Goal: Communication & Community: Share content

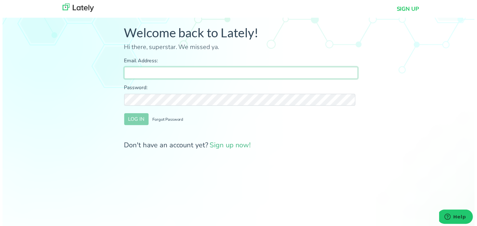
type input "[PERSON_NAME][EMAIL_ADDRESS][DOMAIN_NAME]"
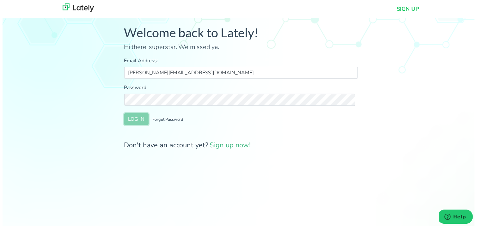
click at [136, 123] on button "LOG IN" at bounding box center [135, 120] width 25 height 12
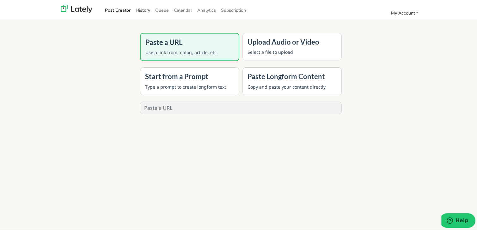
click at [141, 4] on link "History" at bounding box center [143, 9] width 20 height 10
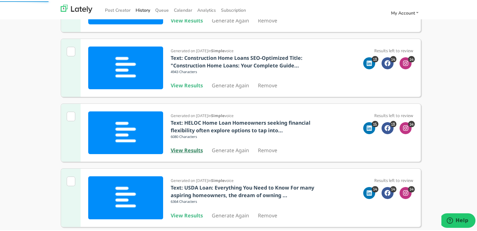
scroll to position [126, 0]
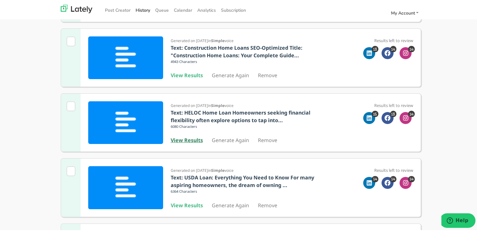
click at [185, 138] on b "View Results" at bounding box center [187, 138] width 32 height 7
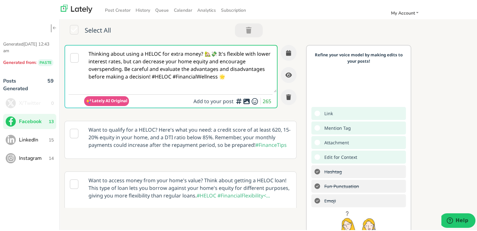
click at [147, 52] on textarea "Thinking about using a HELOC for extra money? 🏡💸 It's flexible with lower inter…" at bounding box center [180, 67] width 193 height 47
paste textarea "Planning to buy your first home in [US_STATE]? This easy-to-follow guide for fi…"
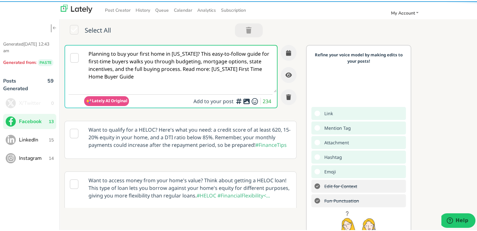
click at [195, 53] on textarea "Planning to buy your first home in [US_STATE]? This easy-to-follow guide for fi…" at bounding box center [180, 67] width 193 height 47
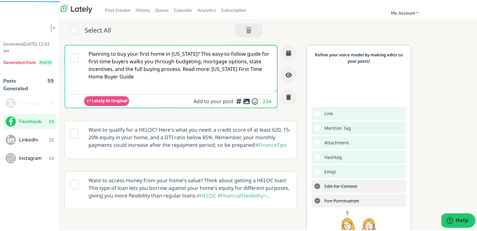
click at [196, 53] on textarea "Planning to buy your first home in [US_STATE]? This easy-to-follow guide for fi…" at bounding box center [180, 67] width 193 height 47
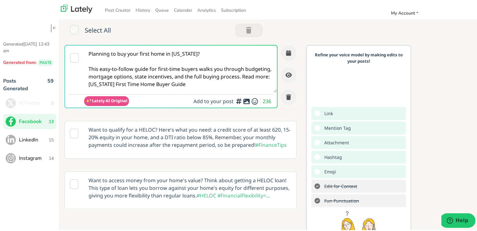
click at [176, 75] on textarea "Planning to buy your first home in [US_STATE]? This easy-to-follow guide for fi…" at bounding box center [180, 67] width 193 height 47
click at [109, 84] on textarea "Planning to buy your first home in [US_STATE]? This easy-to-follow guide for fi…" at bounding box center [180, 67] width 193 height 47
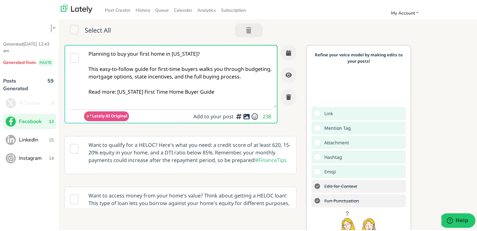
drag, startPoint x: 209, startPoint y: 96, endPoint x: 116, endPoint y: 97, distance: 92.4
click at [116, 97] on textarea "Planning to buy your first home in [US_STATE]? This easy-to-follow guide for fi…" at bounding box center [180, 75] width 193 height 62
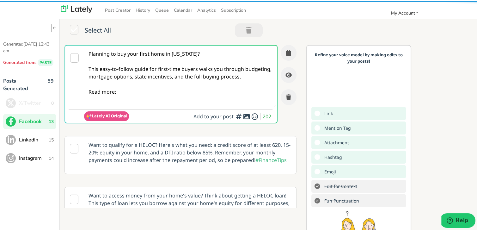
drag, startPoint x: 125, startPoint y: 101, endPoint x: 63, endPoint y: 50, distance: 80.9
click at [63, 50] on div "Planning to buy your first home in [US_STATE]? This easy-to-follow guide for fi…" at bounding box center [183, 125] width 246 height 163
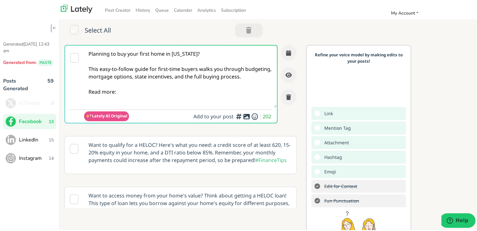
click at [151, 103] on textarea "Planning to buy your first home in [US_STATE]? This easy-to-follow guide for fi…" at bounding box center [180, 75] width 193 height 62
click at [146, 100] on textarea "Planning to buy your first home in [US_STATE]? This easy-to-follow guide for fi…" at bounding box center [180, 75] width 193 height 62
paste textarea "[URL][DOMAIN_NAME][US_STATE]"
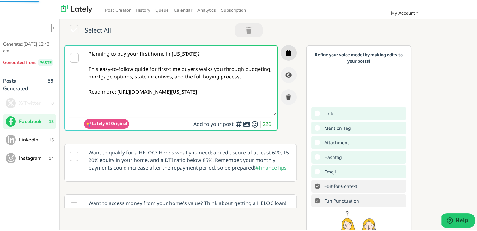
type textarea "Planning to buy your first home in [US_STATE]? This easy-to-follow guide for fi…"
click at [286, 52] on button "button" at bounding box center [289, 52] width 16 height 16
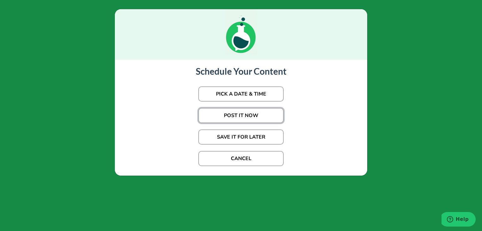
click at [250, 116] on button "POST IT NOW" at bounding box center [240, 115] width 85 height 15
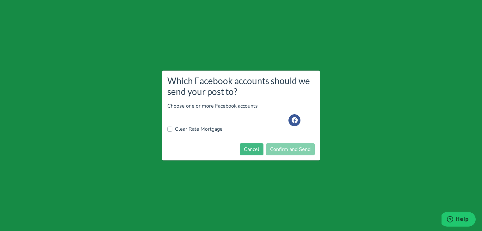
click at [185, 127] on label "Clear Rate Mortgage" at bounding box center [199, 129] width 48 height 8
click at [172, 127] on input "Clear Rate Mortgage" at bounding box center [169, 128] width 5 height 6
checkbox input "true"
click at [281, 152] on button "Confirm and Send" at bounding box center [290, 149] width 49 height 12
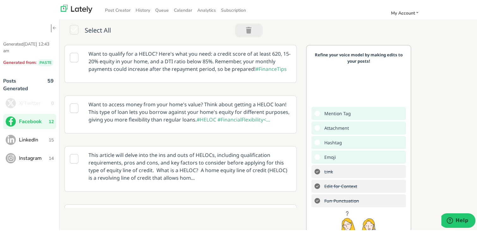
click at [37, 142] on span "LinkedIn" at bounding box center [34, 139] width 30 height 8
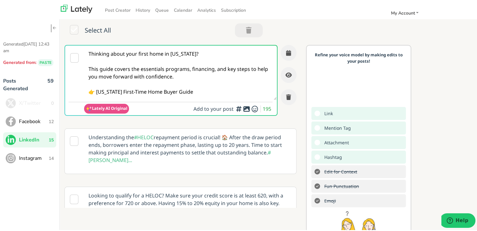
drag, startPoint x: 200, startPoint y: 91, endPoint x: 52, endPoint y: 35, distance: 158.1
click at [52, 35] on div "Generated [DATE] 12:43 am Generated from: PASTE Posts Generated 59 X/Twitter 0 …" at bounding box center [241, 142] width 482 height 275
paste textarea "Looking to become a homeowner in [US_STATE]? Our guide for first-time home buye…"
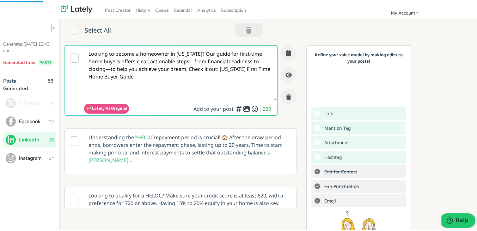
click at [202, 52] on textarea "Looking to become a homeowner in [US_STATE]? Our guide for first-time home buye…" at bounding box center [180, 71] width 193 height 54
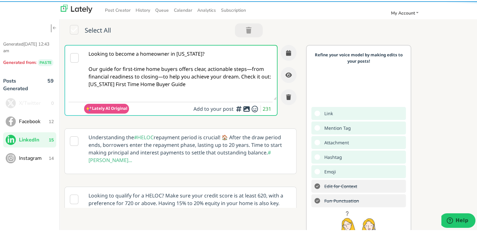
click at [159, 76] on textarea "Looking to become a homeowner in [US_STATE]? Our guide for first-time home buye…" at bounding box center [180, 71] width 193 height 54
click at [249, 68] on textarea "Looking to become a homeowner in [US_STATE]? Our guide for first-time home buye…" at bounding box center [180, 71] width 193 height 54
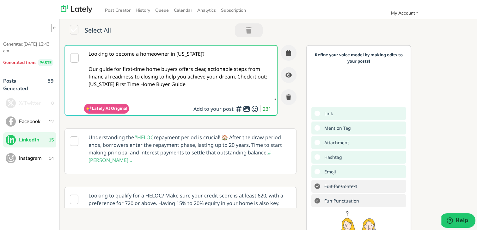
click at [235, 75] on textarea "Looking to become a homeowner in [US_STATE]? Our guide for first-time home buye…" at bounding box center [180, 71] width 193 height 54
drag, startPoint x: 214, startPoint y: 91, endPoint x: 120, endPoint y: 91, distance: 94.2
click at [120, 91] on textarea "Looking to become a homeowner in [US_STATE]? Our guide for first-time home buye…" at bounding box center [180, 71] width 193 height 54
paste textarea "[URL][DOMAIN_NAME][US_STATE]"
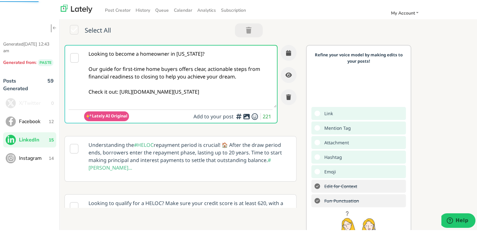
type textarea "Looking to become a homeowner in [US_STATE]? Our guide for first-time home buye…"
click at [286, 49] on icon "button" at bounding box center [288, 52] width 5 height 6
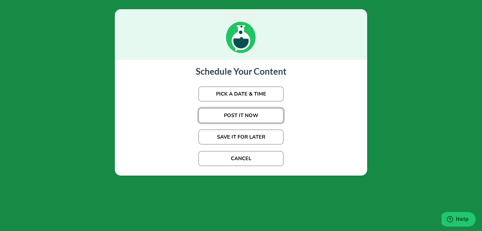
click at [226, 113] on button "POST IT NOW" at bounding box center [240, 115] width 85 height 15
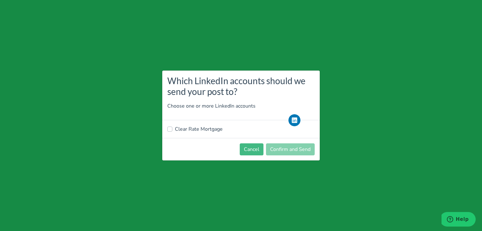
click at [206, 130] on label "Clear Rate Mortgage" at bounding box center [199, 129] width 48 height 8
click at [172, 130] on input "Clear Rate Mortgage" at bounding box center [169, 128] width 5 height 6
checkbox input "true"
click at [277, 156] on footer "Cancel Confirm and Send" at bounding box center [240, 149] width 157 height 22
click at [278, 151] on button "Confirm and Send" at bounding box center [290, 149] width 49 height 12
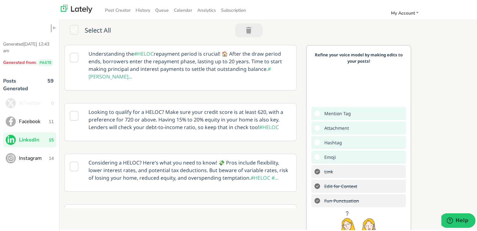
click at [24, 119] on span "Facebook" at bounding box center [34, 120] width 30 height 8
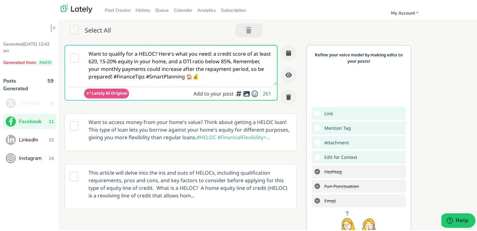
click at [204, 58] on textarea "Want to qualify for a HELOC? Here's what you need: a credit score of at least 6…" at bounding box center [180, 63] width 193 height 39
paste textarea "Ready to buy your first home in [US_STATE]? This clear, step-by-[PERSON_NAME] w…"
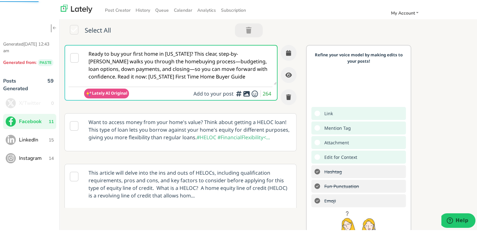
click at [201, 54] on textarea "Ready to buy your first home in [US_STATE]? This clear, step-by-[PERSON_NAME] w…" at bounding box center [180, 63] width 193 height 39
click at [199, 53] on textarea "Ready to buy your first home in [US_STATE]? This clear, step-by-[PERSON_NAME] w…" at bounding box center [180, 63] width 193 height 39
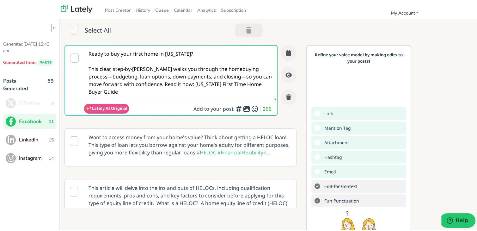
click at [94, 76] on textarea "Ready to buy your first home in [US_STATE]? This clear, step-by-[PERSON_NAME] w…" at bounding box center [180, 71] width 193 height 54
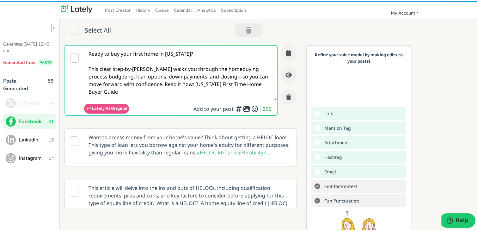
click at [218, 77] on textarea "Ready to buy your first home in [US_STATE]? This clear, step-by-[PERSON_NAME] w…" at bounding box center [180, 71] width 193 height 54
click at [150, 84] on textarea "Ready to buy your first home in [US_STATE]? This clear, step-by-[PERSON_NAME] w…" at bounding box center [180, 71] width 193 height 54
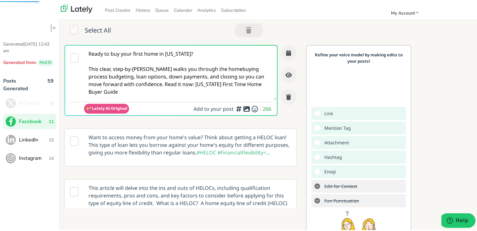
click at [149, 84] on textarea "Ready to buy your first home in [US_STATE]? This clear, step-by-[PERSON_NAME] w…" at bounding box center [180, 71] width 193 height 54
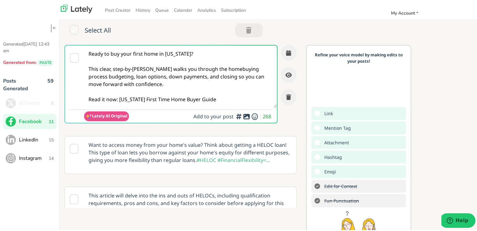
drag, startPoint x: 227, startPoint y: 97, endPoint x: 132, endPoint y: 88, distance: 95.3
click at [119, 96] on textarea "Ready to buy your first home in [US_STATE]? This clear, step-by-[PERSON_NAME] w…" at bounding box center [180, 75] width 193 height 62
paste textarea "[URL][DOMAIN_NAME][US_STATE]"
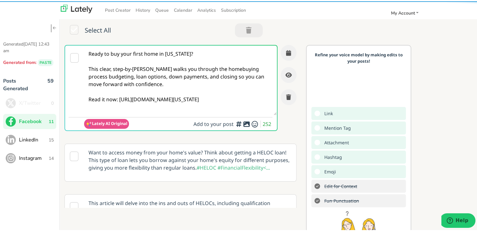
type textarea "Ready to buy your first home in [US_STATE]? This clear, step-by-[PERSON_NAME] w…"
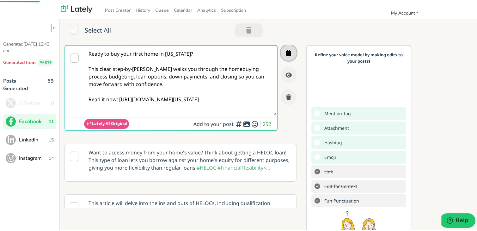
click at [281, 52] on button "button" at bounding box center [289, 52] width 16 height 16
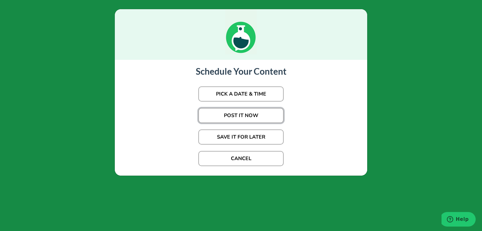
click at [237, 115] on button "POST IT NOW" at bounding box center [240, 115] width 85 height 15
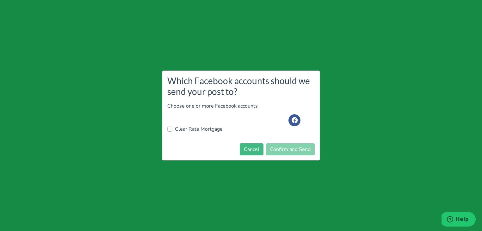
click at [191, 126] on label "Clear Rate Mortgage" at bounding box center [199, 129] width 48 height 8
click at [172, 126] on input "Clear Rate Mortgage" at bounding box center [169, 128] width 5 height 6
checkbox input "true"
click at [271, 150] on button "Confirm and Send" at bounding box center [290, 149] width 49 height 12
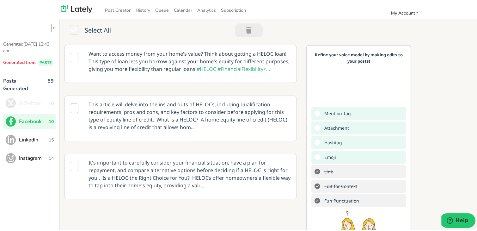
click at [26, 139] on span "LinkedIn" at bounding box center [34, 139] width 30 height 8
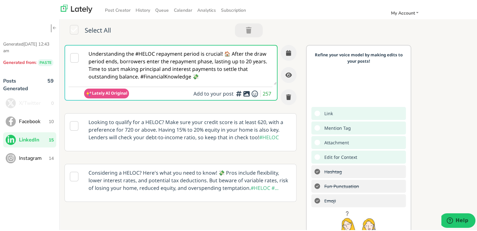
click at [131, 67] on textarea "Understanding the #HELOC repayment period is crucial! 🏠 After the draw period e…" at bounding box center [180, 63] width 193 height 39
paste textarea "Thinking about buying your first home in [US_STATE]? Our in-depth guide outline…"
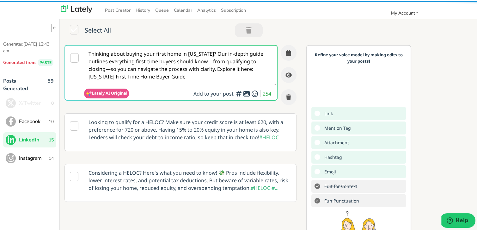
click at [117, 68] on textarea "Thinking about buying your first home in [US_STATE]? Our in-depth guide outline…" at bounding box center [180, 63] width 193 height 39
click at [113, 66] on textarea "Thinking about buying your first home in [US_STATE]? Our in-depth guide outline…" at bounding box center [180, 63] width 193 height 39
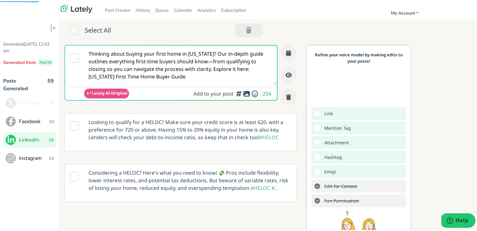
click at [184, 60] on textarea "Thinking about buying your first home in [US_STATE]? Our in-depth guide outline…" at bounding box center [180, 63] width 193 height 39
paste textarea "—"
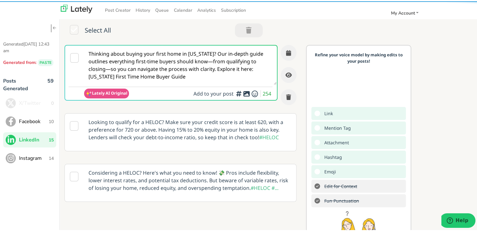
click at [220, 50] on textarea "Thinking about buying your first home in [US_STATE]? Our in-depth guide outline…" at bounding box center [180, 63] width 193 height 39
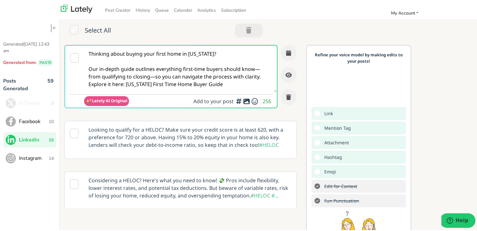
click at [153, 76] on textarea "Thinking about buying your first home in [US_STATE]? Our in-depth guide outline…" at bounding box center [180, 67] width 193 height 47
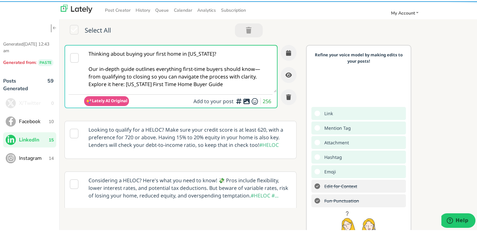
click at [259, 76] on textarea "Thinking about buying your first home in [US_STATE]? Our in-depth guide outline…" at bounding box center [180, 67] width 193 height 47
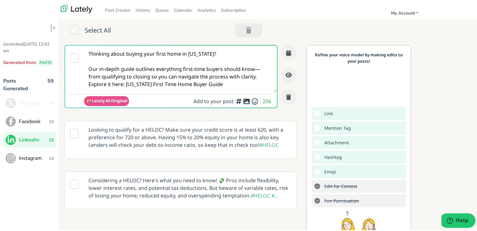
click at [261, 70] on textarea "Thinking about buying your first home in [US_STATE]? Our in-depth guide outline…" at bounding box center [180, 67] width 193 height 47
click at [256, 76] on textarea "Thinking about buying your first home in [US_STATE]? Our in-depth guide outline…" at bounding box center [180, 67] width 193 height 47
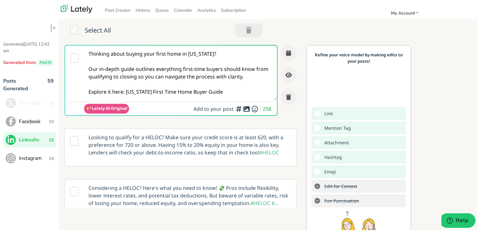
drag, startPoint x: 230, startPoint y: 92, endPoint x: 124, endPoint y: 95, distance: 106.0
click at [124, 95] on textarea "Thinking about buying your first home in [US_STATE]? Our in-depth guide outline…" at bounding box center [180, 71] width 193 height 54
paste textarea "[URL][DOMAIN_NAME][US_STATE]"
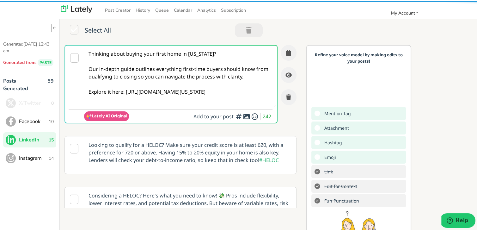
type textarea "Thinking about buying your first home in [US_STATE]? Our in-depth guide outline…"
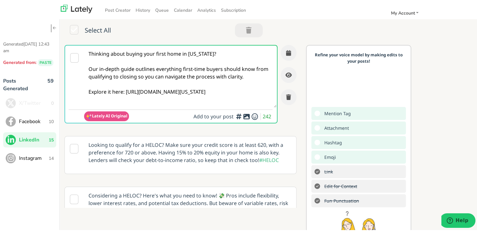
click at [176, 80] on textarea "Thinking about buying your first home in [US_STATE]? Our in-depth guide outline…" at bounding box center [180, 75] width 193 height 62
click at [281, 54] on button "button" at bounding box center [289, 52] width 16 height 16
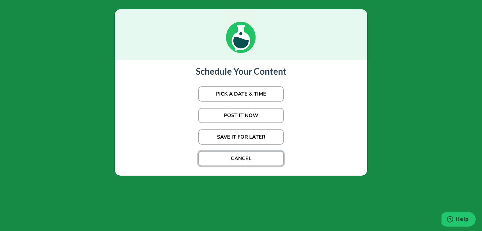
click at [262, 151] on button "CANCEL" at bounding box center [240, 158] width 85 height 15
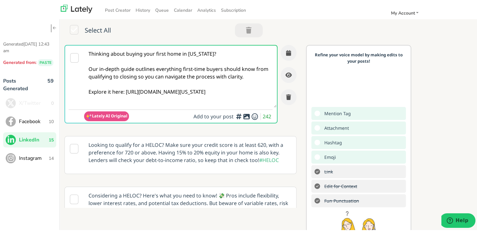
click at [215, 85] on textarea "Thinking about buying your first home in [US_STATE]? Our in-depth guide outline…" at bounding box center [180, 75] width 193 height 62
click at [201, 64] on textarea "Thinking about buying your first home in [US_STATE]? Our in-depth guide outline…" at bounding box center [180, 75] width 193 height 62
click at [286, 52] on icon "button" at bounding box center [288, 52] width 5 height 6
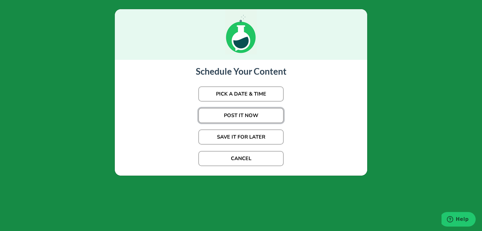
click at [240, 116] on button "POST IT NOW" at bounding box center [240, 115] width 85 height 15
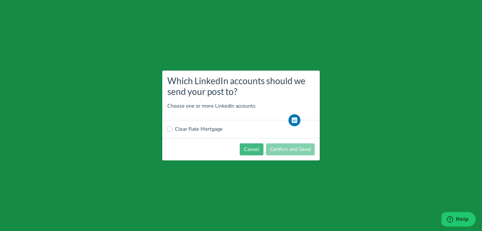
click at [180, 127] on label "Clear Rate Mortgage" at bounding box center [199, 129] width 48 height 8
click at [172, 127] on input "Clear Rate Mortgage" at bounding box center [169, 128] width 5 height 6
checkbox input "true"
click at [277, 143] on button "Confirm and Send" at bounding box center [290, 149] width 49 height 12
